Goal: Complete application form

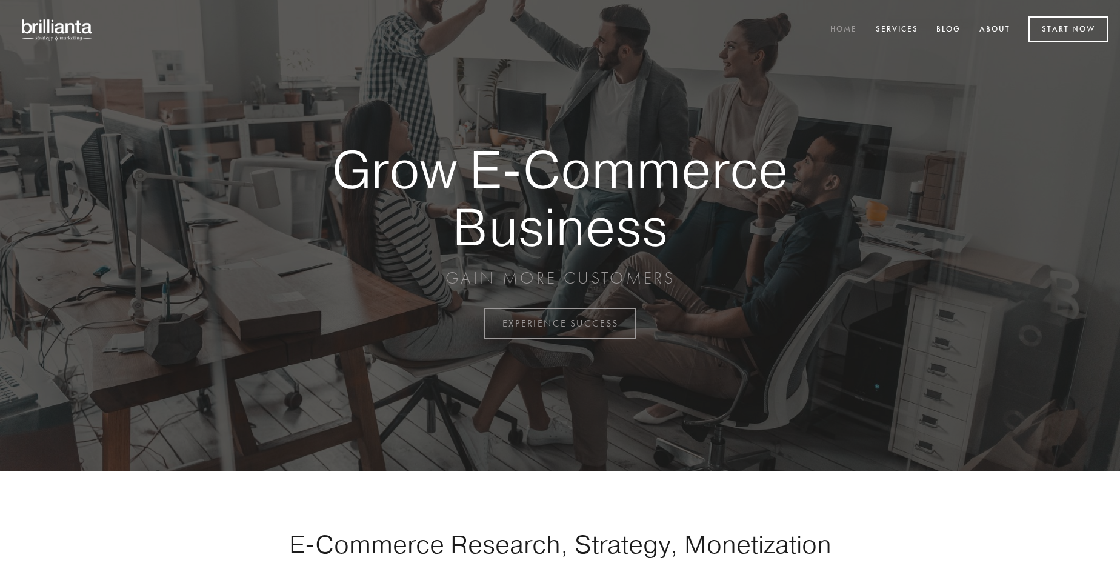
scroll to position [3177, 0]
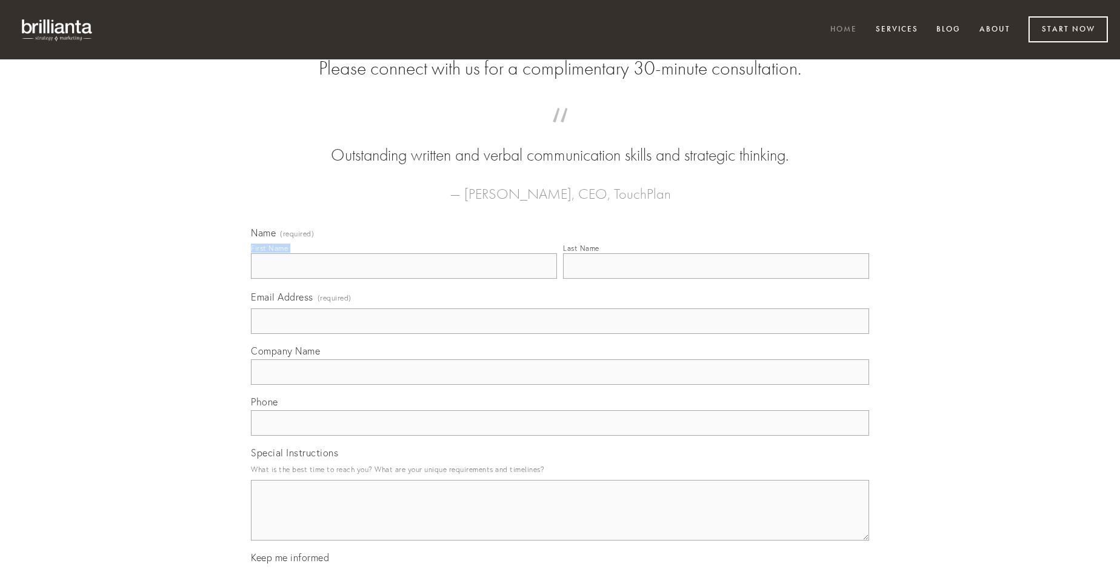
type input "[PERSON_NAME]"
click at [716, 279] on input "Last Name" at bounding box center [716, 265] width 306 height 25
type input "[PERSON_NAME]"
click at [560, 334] on input "Email Address (required)" at bounding box center [560, 320] width 618 height 25
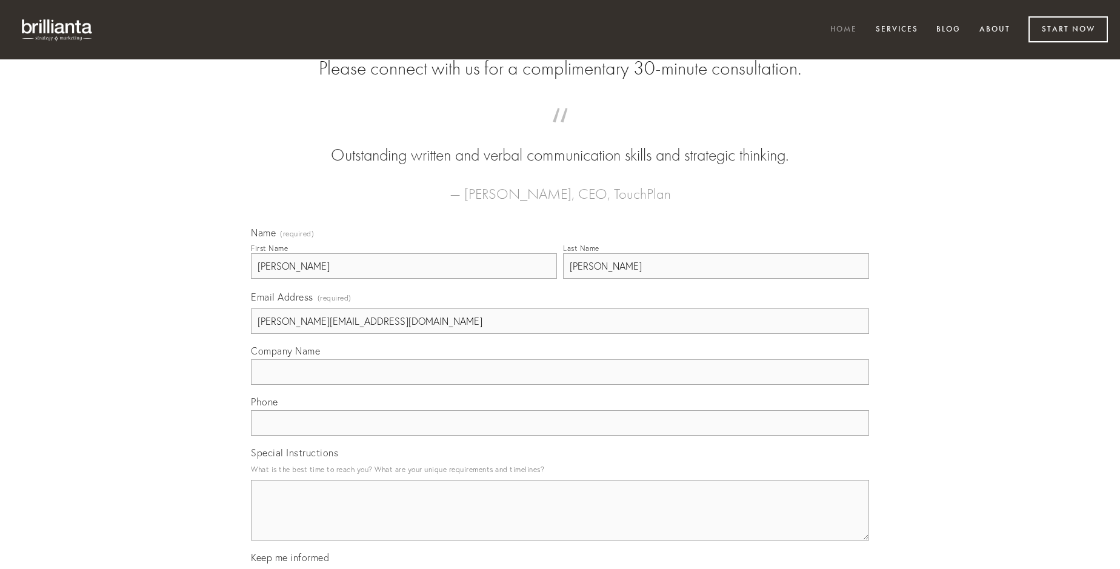
type input "[PERSON_NAME][EMAIL_ADDRESS][DOMAIN_NAME]"
click at [560, 385] on input "Company Name" at bounding box center [560, 371] width 618 height 25
type input "textilis"
click at [560, 436] on input "text" at bounding box center [560, 422] width 618 height 25
click at [560, 521] on textarea "Special Instructions" at bounding box center [560, 510] width 618 height 61
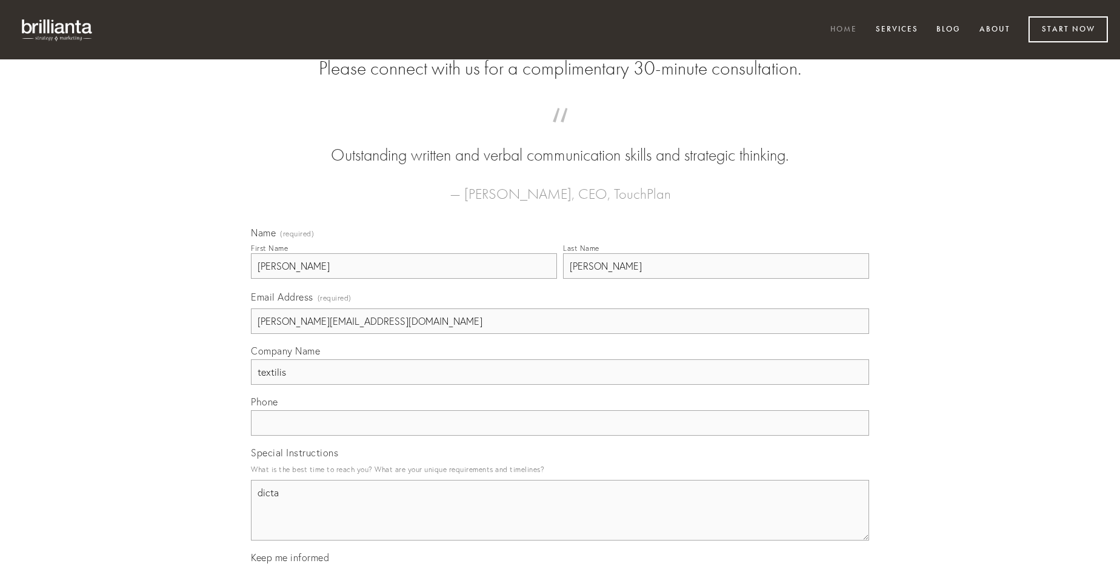
type textarea "dicta"
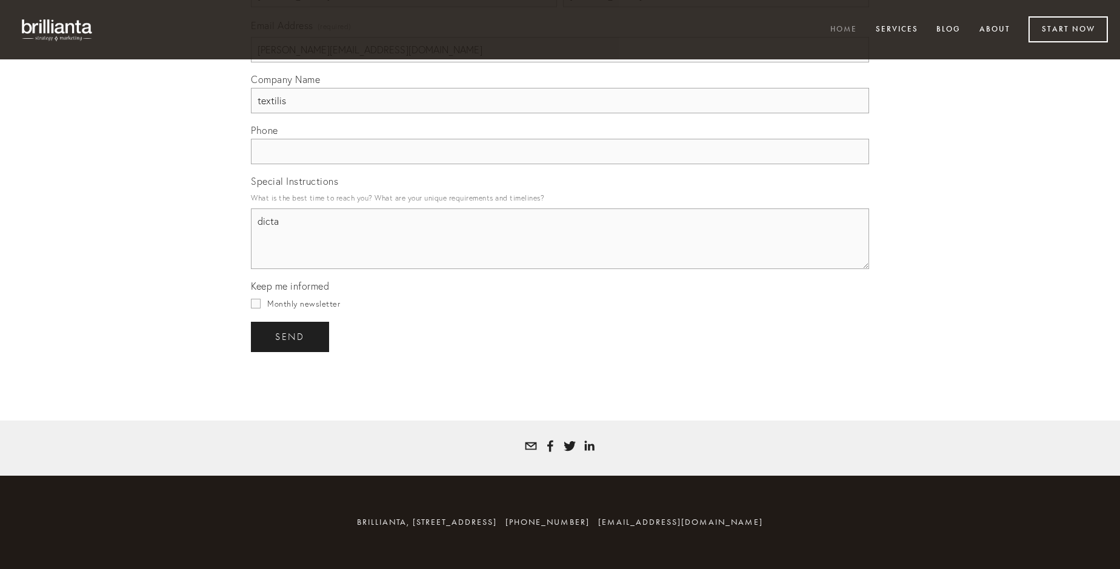
click at [291, 336] on span "send" at bounding box center [290, 337] width 30 height 11
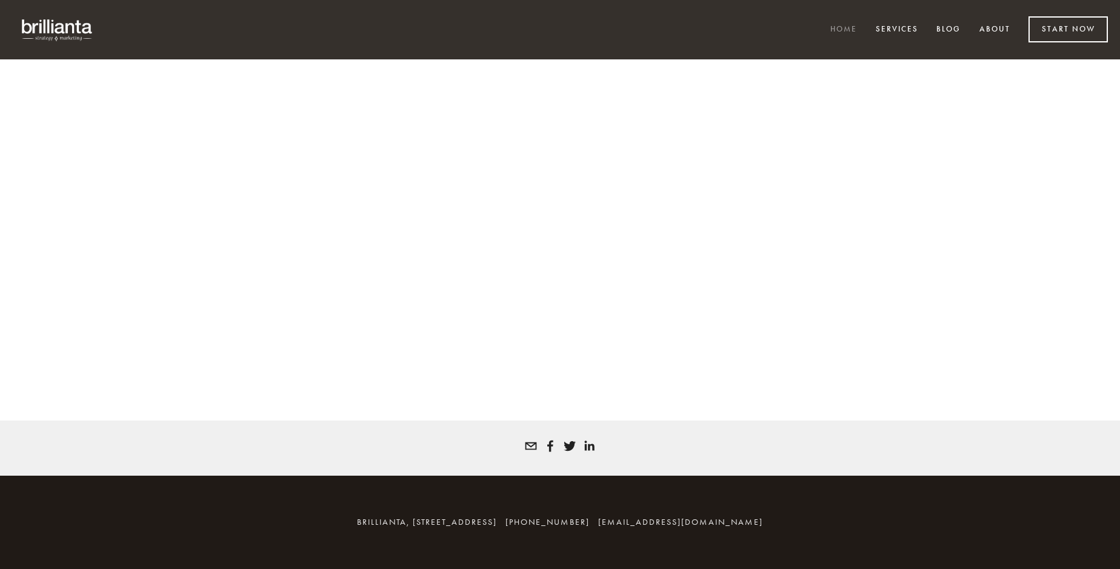
scroll to position [3161, 0]
